Goal: Task Accomplishment & Management: Manage account settings

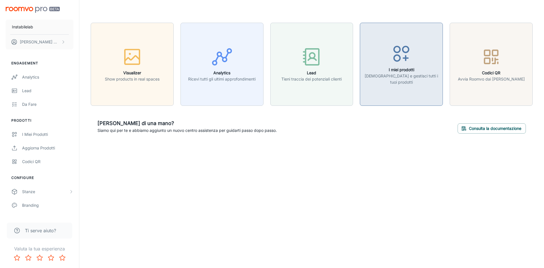
click at [393, 64] on icon "button" at bounding box center [401, 53] width 21 height 21
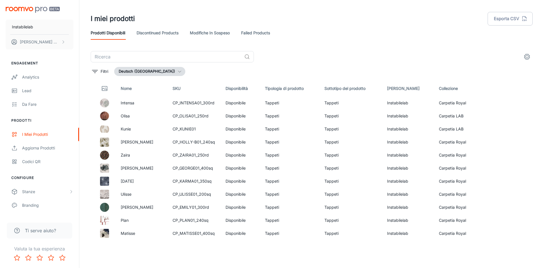
click at [144, 71] on button "Deutsch ([GEOGRAPHIC_DATA])" at bounding box center [149, 71] width 71 height 9
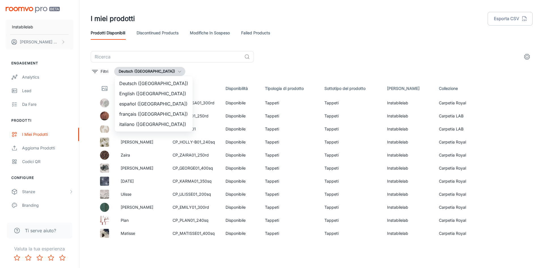
click at [146, 92] on li "English ([GEOGRAPHIC_DATA])" at bounding box center [154, 93] width 78 height 10
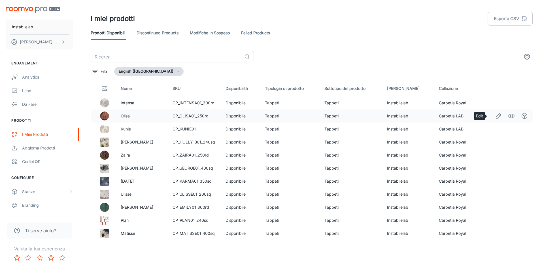
click at [495, 117] on icon "Edit" at bounding box center [498, 116] width 7 height 7
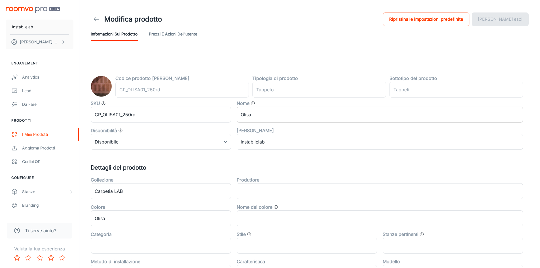
type input "rug"
type input "Area Rugs"
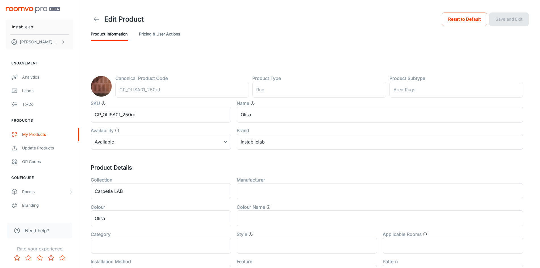
click at [94, 16] on icon at bounding box center [96, 19] width 7 height 7
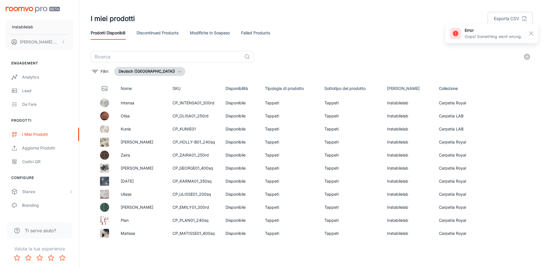
click at [152, 74] on button "Deutsch ([GEOGRAPHIC_DATA])" at bounding box center [149, 71] width 71 height 9
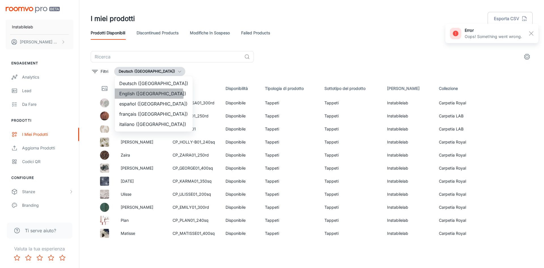
click at [149, 95] on li "English ([GEOGRAPHIC_DATA])" at bounding box center [154, 93] width 78 height 10
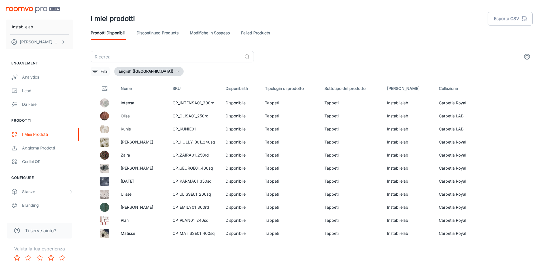
click at [102, 73] on p "Filtri" at bounding box center [105, 71] width 8 height 6
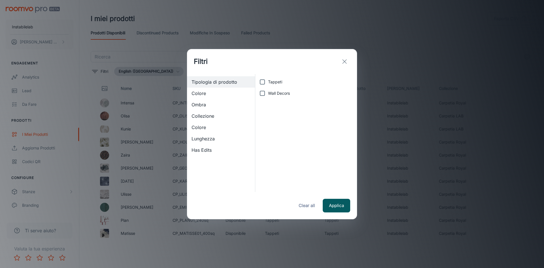
click at [211, 117] on span "Collezione" at bounding box center [221, 116] width 59 height 7
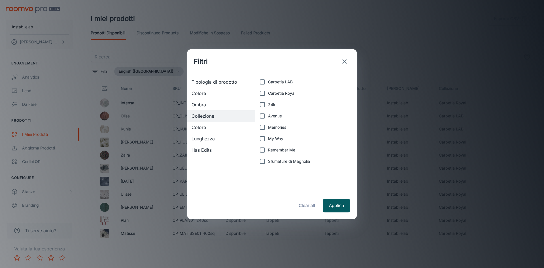
click at [280, 137] on span "My Way" at bounding box center [275, 139] width 15 height 6
click at [268, 137] on input "My Way" at bounding box center [262, 138] width 11 height 11
checkbox input "true"
click at [333, 207] on button "Applica" at bounding box center [336, 206] width 27 height 14
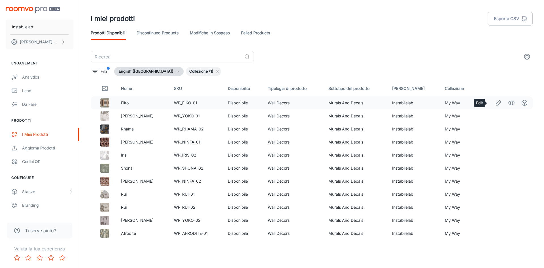
click at [495, 102] on icon "Edit" at bounding box center [498, 103] width 7 height 7
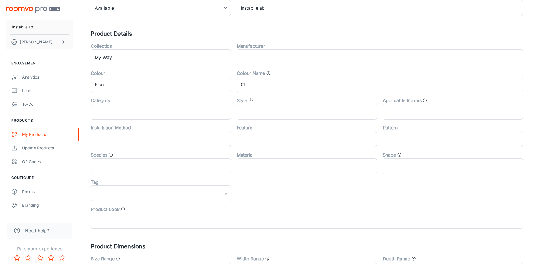
scroll to position [142, 0]
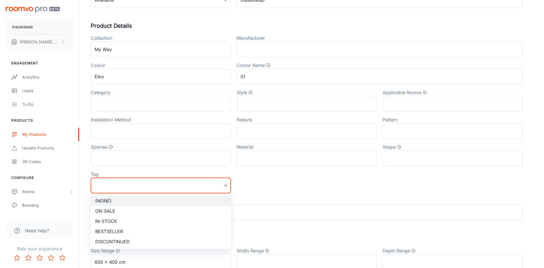
click at [208, 230] on li "Bestseller" at bounding box center [161, 231] width 140 height 10
type input "Bestseller"
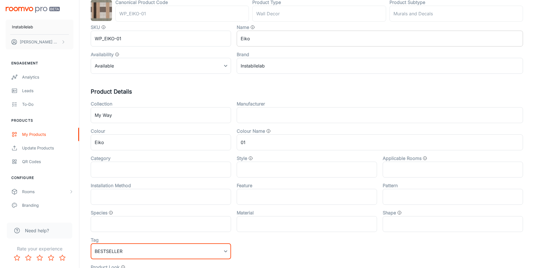
scroll to position [0, 0]
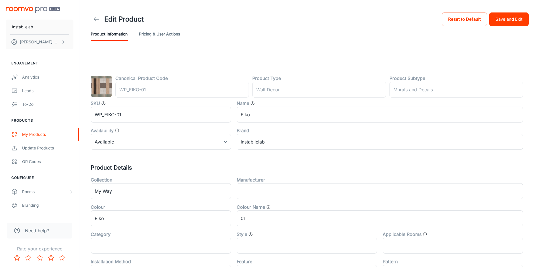
click at [502, 26] on button "Save and Exit" at bounding box center [508, 19] width 39 height 14
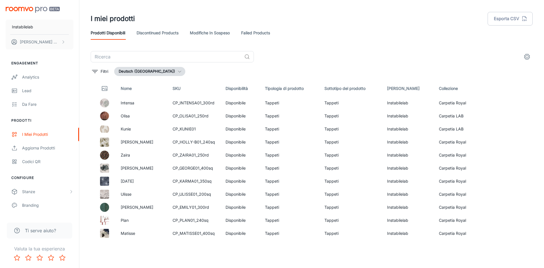
click at [133, 68] on button "Deutsch ([GEOGRAPHIC_DATA])" at bounding box center [149, 71] width 71 height 9
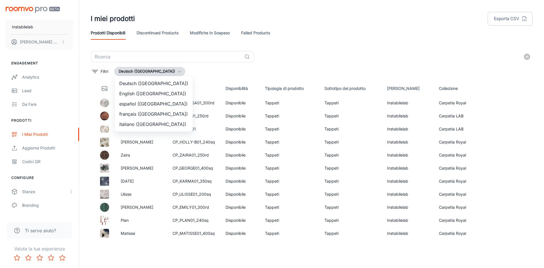
click at [139, 95] on li "English ([GEOGRAPHIC_DATA])" at bounding box center [154, 93] width 78 height 10
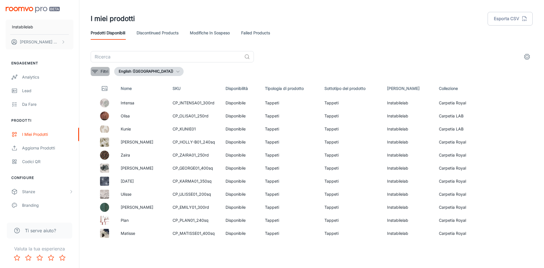
click at [102, 69] on p "Filtri" at bounding box center [105, 71] width 8 height 6
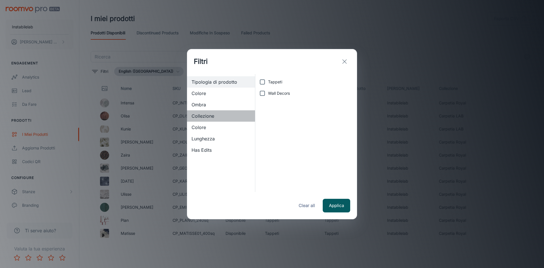
click at [210, 116] on span "Collezione" at bounding box center [221, 116] width 59 height 7
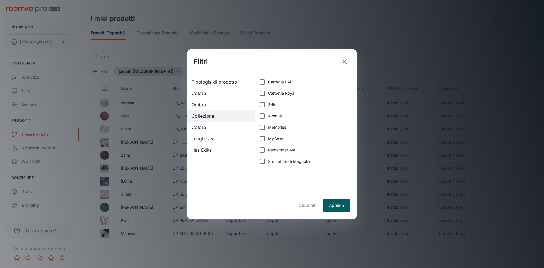
click at [279, 137] on span "My Way" at bounding box center [275, 139] width 15 height 6
click at [268, 137] on input "My Way" at bounding box center [262, 138] width 11 height 11
checkbox input "true"
click at [338, 203] on button "Applica" at bounding box center [336, 206] width 27 height 14
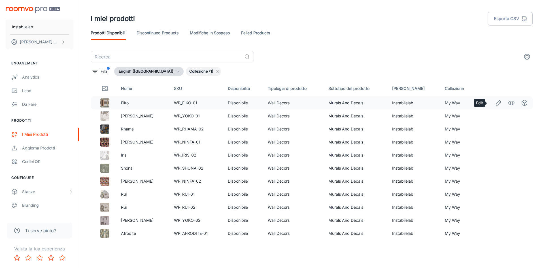
click at [495, 104] on icon "Edit" at bounding box center [498, 103] width 7 height 7
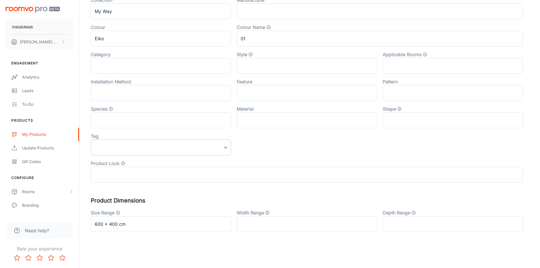
scroll to position [180, 0]
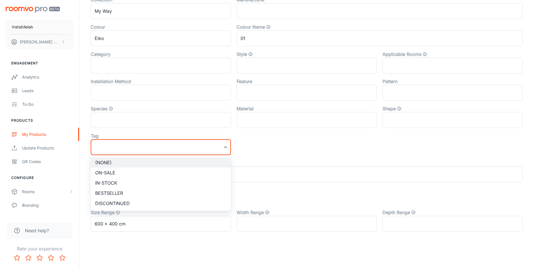
click at [210, 190] on li "Bestseller" at bounding box center [161, 193] width 140 height 10
type input "Bestseller"
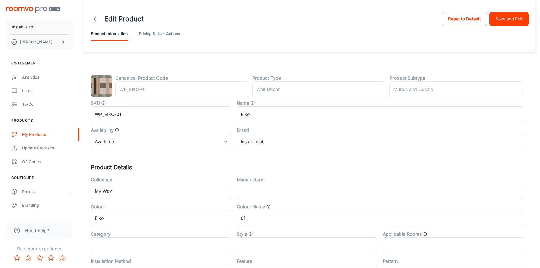
scroll to position [0, 0]
click at [496, 18] on button "Save and Exit" at bounding box center [508, 19] width 39 height 14
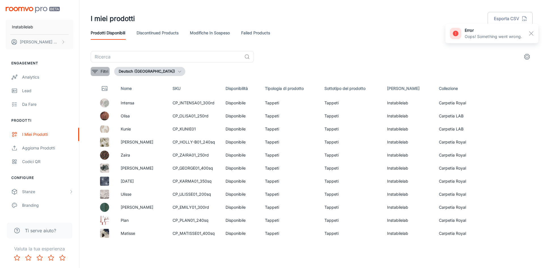
click at [106, 70] on p "Filtri" at bounding box center [105, 71] width 8 height 6
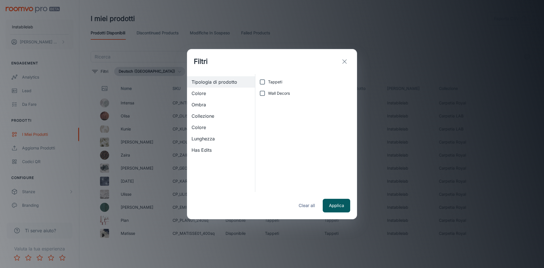
click at [216, 117] on span "Collezione" at bounding box center [221, 116] width 59 height 7
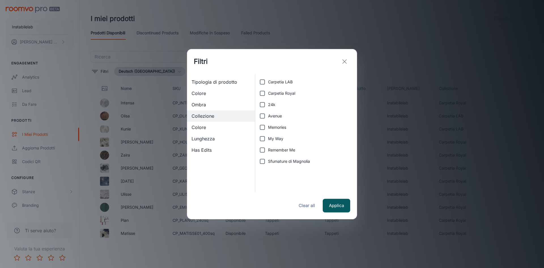
click at [277, 134] on label "My Way" at bounding box center [305, 138] width 96 height 11
click at [262, 140] on input "My Way" at bounding box center [262, 138] width 11 height 11
checkbox input "true"
click at [334, 209] on button "Applica" at bounding box center [336, 206] width 27 height 14
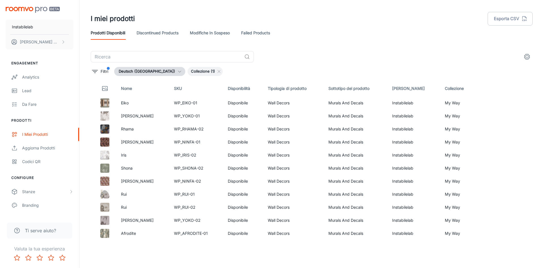
click at [140, 72] on button "Deutsch ([GEOGRAPHIC_DATA])" at bounding box center [149, 71] width 71 height 9
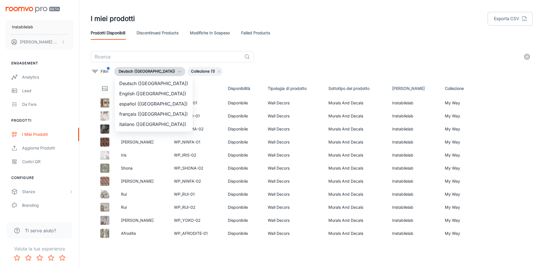
click at [141, 94] on li "English ([GEOGRAPHIC_DATA])" at bounding box center [154, 93] width 78 height 10
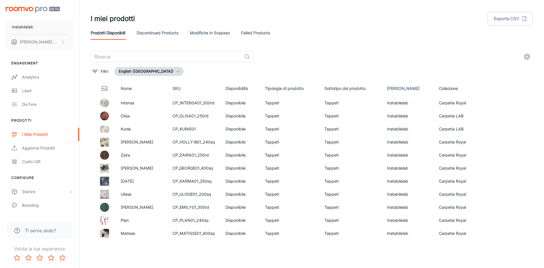
click at [96, 66] on div "​ Filtri English ([GEOGRAPHIC_DATA]) Nome SKU Disponibilità Tipologia di prodot…" at bounding box center [312, 146] width 442 height 190
click at [103, 71] on p "Filtri" at bounding box center [105, 71] width 8 height 6
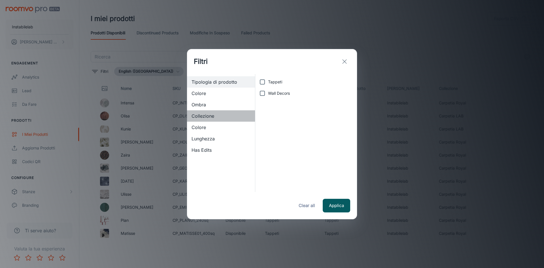
click at [206, 115] on span "Collezione" at bounding box center [221, 116] width 59 height 7
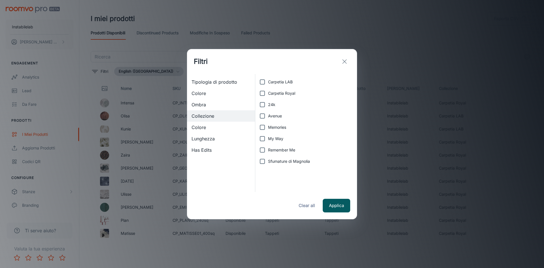
click at [264, 141] on input "My Way" at bounding box center [262, 138] width 11 height 11
checkbox input "true"
click at [328, 204] on button "Applica" at bounding box center [336, 206] width 27 height 14
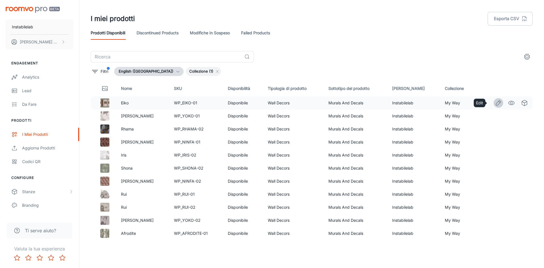
click at [495, 104] on icon "Edit" at bounding box center [498, 103] width 7 height 7
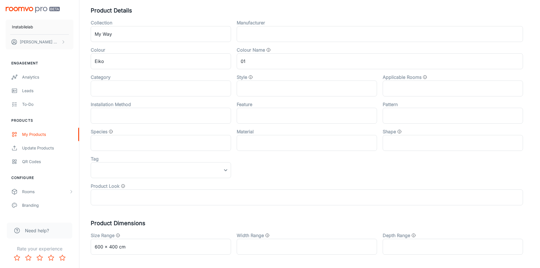
scroll to position [170, 0]
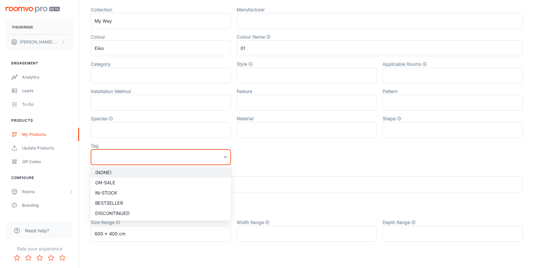
click at [204, 202] on li "Bestseller" at bounding box center [161, 203] width 140 height 10
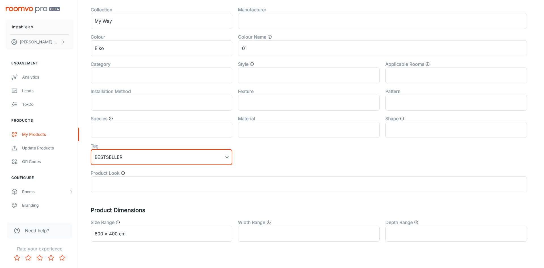
type input "Bestseller"
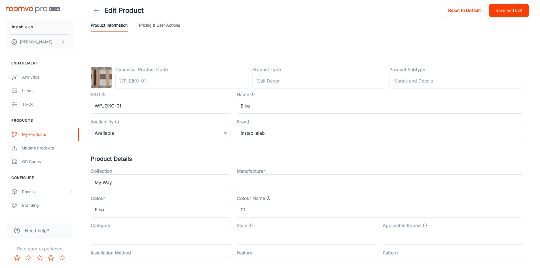
scroll to position [0, 0]
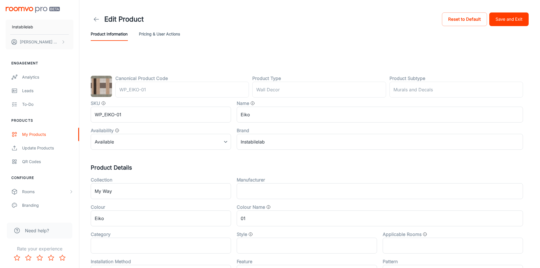
click at [504, 16] on button "Save and Exit" at bounding box center [508, 19] width 39 height 14
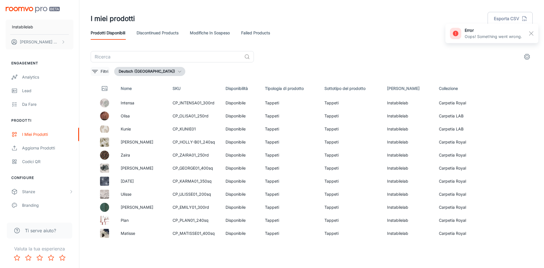
click at [105, 73] on p "Filtri" at bounding box center [105, 71] width 8 height 6
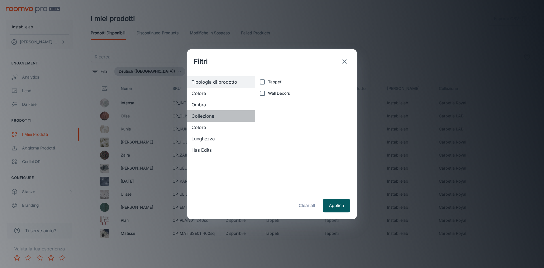
click at [213, 117] on span "Collezione" at bounding box center [221, 116] width 59 height 7
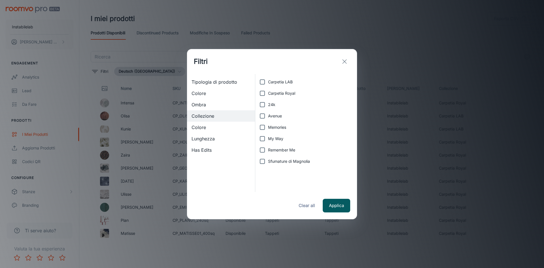
click at [275, 137] on span "My Way" at bounding box center [275, 139] width 15 height 6
click at [268, 137] on input "My Way" at bounding box center [262, 138] width 11 height 11
checkbox input "true"
click at [328, 207] on button "Applica" at bounding box center [336, 206] width 27 height 14
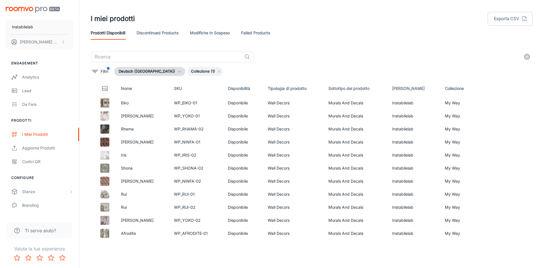
click at [142, 73] on button "Deutsch ([GEOGRAPHIC_DATA])" at bounding box center [149, 71] width 71 height 9
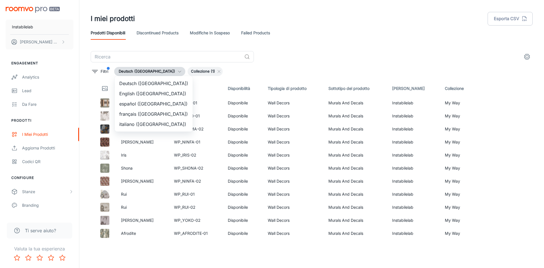
click at [151, 92] on li "English ([GEOGRAPHIC_DATA])" at bounding box center [154, 93] width 78 height 10
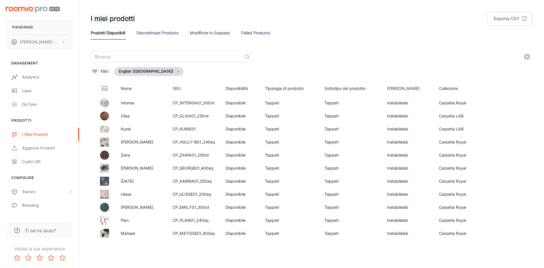
click at [110, 73] on button "Filtri" at bounding box center [100, 71] width 19 height 9
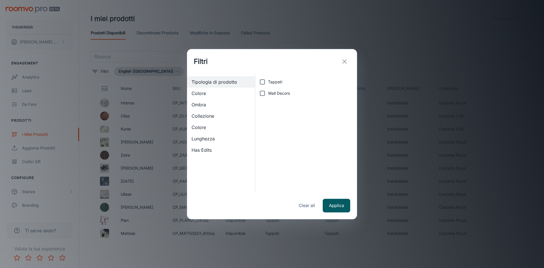
click at [211, 115] on span "Collezione" at bounding box center [221, 116] width 59 height 7
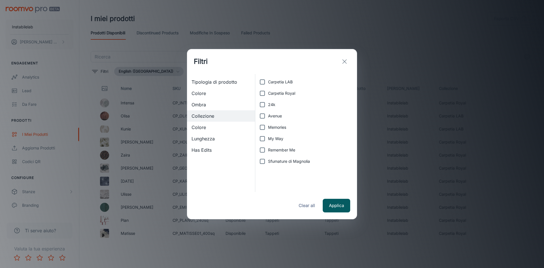
click at [284, 138] on label "My Way" at bounding box center [305, 138] width 96 height 11
click at [268, 138] on input "My Way" at bounding box center [262, 138] width 11 height 11
checkbox input "true"
click at [336, 205] on button "Applica" at bounding box center [336, 206] width 27 height 14
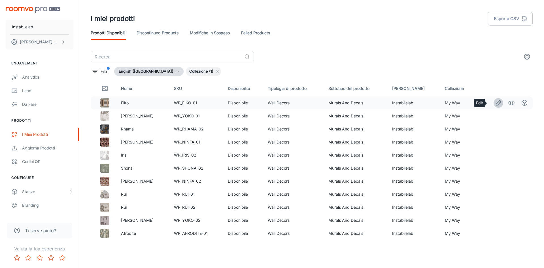
click at [495, 104] on icon "Edit" at bounding box center [498, 103] width 7 height 7
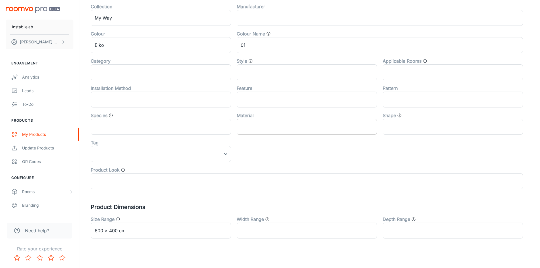
scroll to position [180, 0]
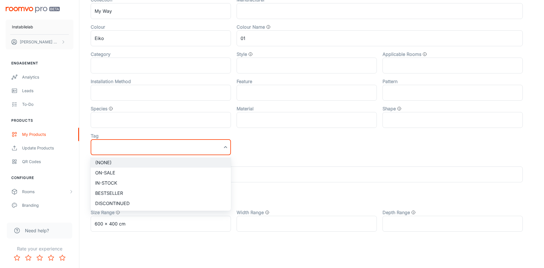
click at [170, 192] on li "Bestseller" at bounding box center [161, 193] width 140 height 10
type input "Bestseller"
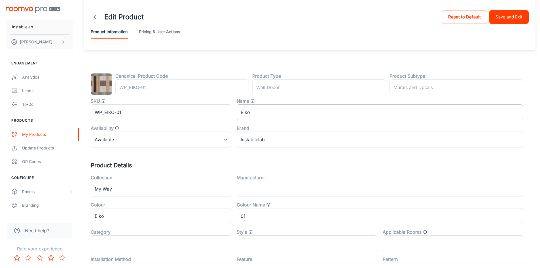
scroll to position [0, 0]
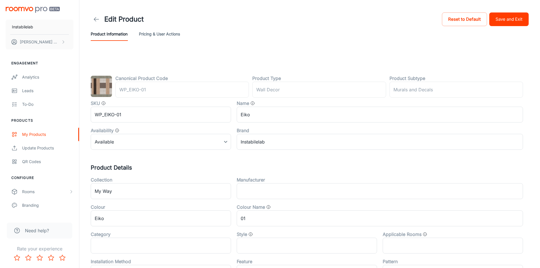
click at [510, 14] on button "Save and Exit" at bounding box center [508, 19] width 39 height 14
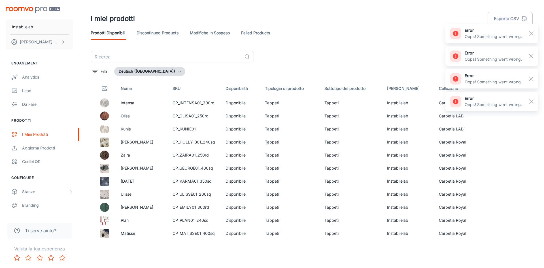
click at [139, 71] on button "Deutsch ([GEOGRAPHIC_DATA])" at bounding box center [149, 71] width 71 height 9
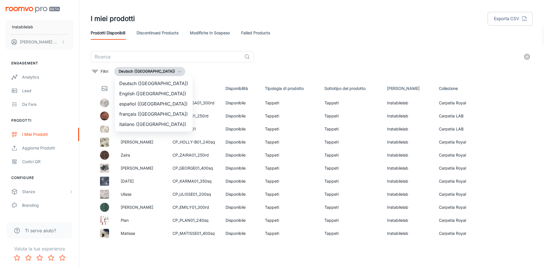
click at [147, 91] on li "English ([GEOGRAPHIC_DATA])" at bounding box center [154, 93] width 78 height 10
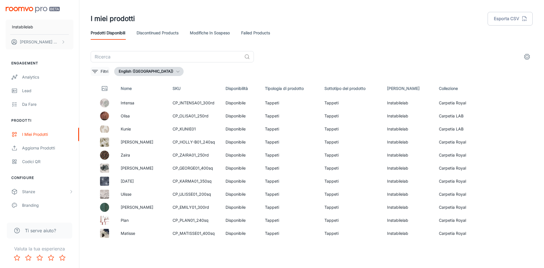
click at [98, 71] on icon "filter" at bounding box center [95, 71] width 7 height 7
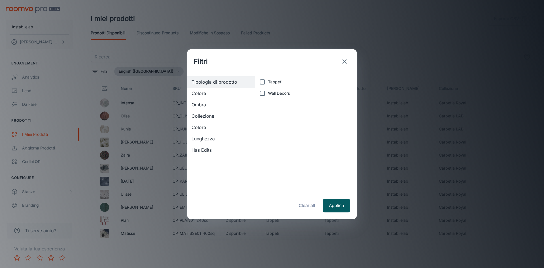
click at [206, 119] on span "Collezione" at bounding box center [221, 116] width 59 height 7
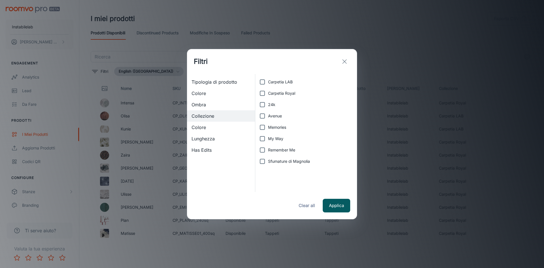
click at [271, 139] on span "My Way" at bounding box center [275, 139] width 15 height 6
click at [268, 139] on input "My Way" at bounding box center [262, 138] width 11 height 11
checkbox input "true"
click at [335, 208] on button "Applica" at bounding box center [336, 206] width 27 height 14
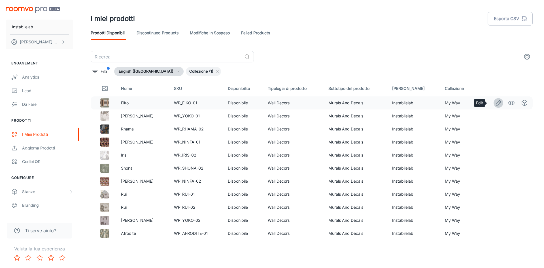
click at [494, 102] on link "Edit" at bounding box center [499, 103] width 10 height 10
